Goal: Navigation & Orientation: Find specific page/section

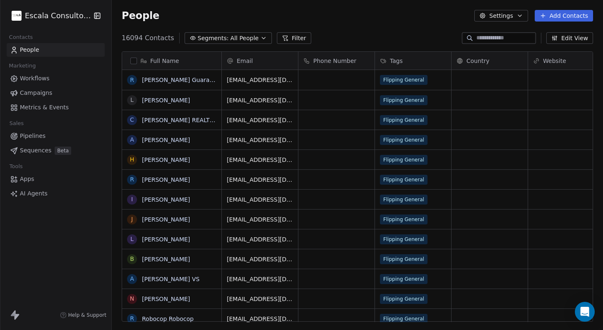
scroll to position [6, 7]
click at [54, 21] on html "Escala Consultorias Contacts People Marketing Workflows Campaigns Metrics & Eve…" at bounding box center [301, 165] width 603 height 330
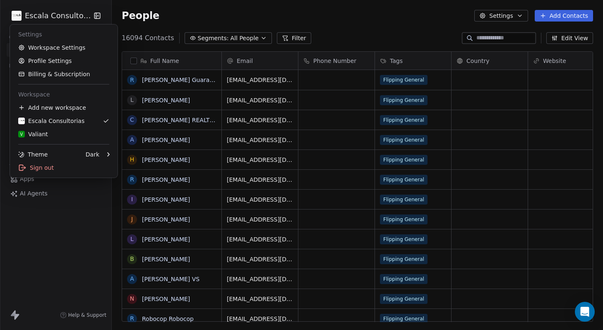
click at [80, 14] on html "Escala Consultorias Contacts People Marketing Workflows Campaigns Metrics & Eve…" at bounding box center [301, 165] width 603 height 330
click at [16, 18] on html "Escala Consultorias Contacts People Marketing Workflows Campaigns Metrics & Eve…" at bounding box center [301, 165] width 603 height 330
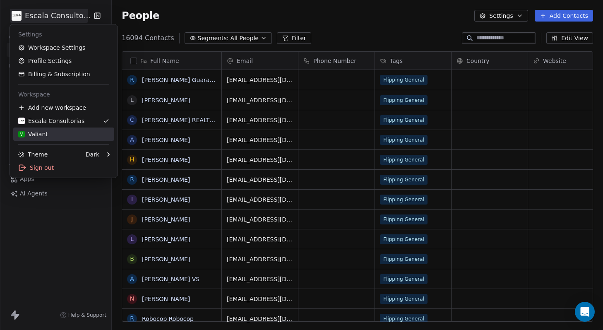
click at [28, 133] on div "V Valiant" at bounding box center [33, 134] width 30 height 8
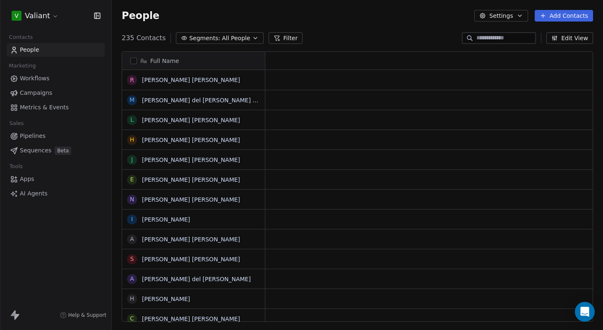
scroll to position [6, 7]
